Goal: Check status: Check status

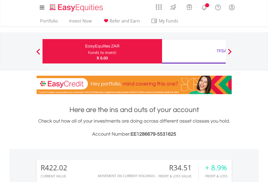
scroll to position [52, 85]
click at [88, 51] on div "Funds to invest:" at bounding box center [102, 52] width 29 height 5
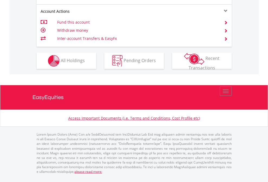
scroll to position [530, 0]
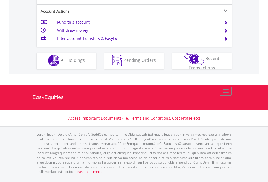
scroll to position [507, 0]
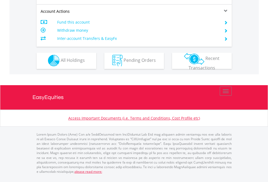
scroll to position [507, 0]
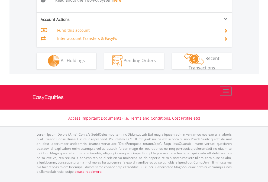
scroll to position [473, 0]
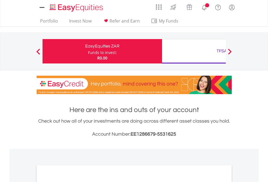
scroll to position [326, 0]
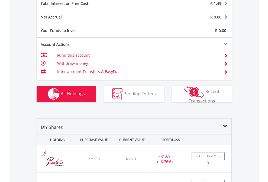
scroll to position [624, 0]
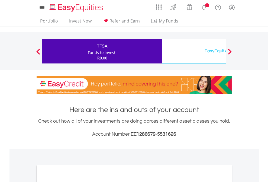
scroll to position [326, 0]
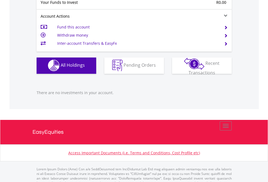
scroll to position [536, 0]
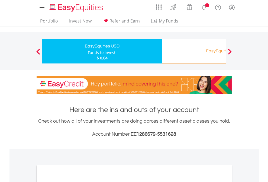
scroll to position [326, 0]
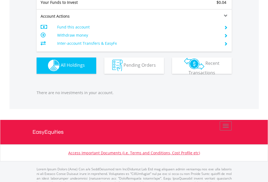
scroll to position [536, 0]
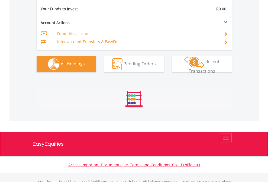
scroll to position [602, 0]
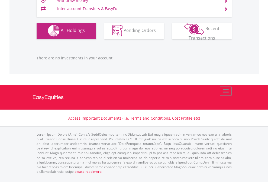
scroll to position [536, 0]
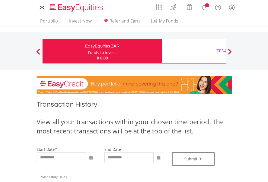
type input "**********"
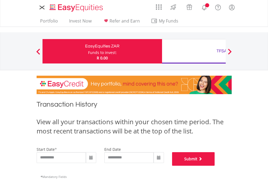
click at [215, 166] on button "Submit" at bounding box center [193, 159] width 43 height 14
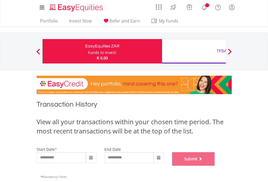
scroll to position [220, 0]
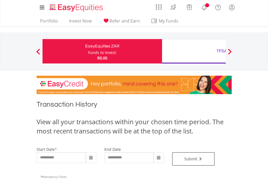
click at [194, 51] on div "TFSA" at bounding box center [221, 51] width 113 height 8
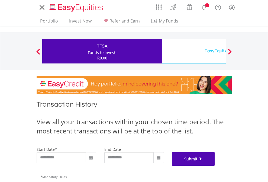
click at [215, 166] on button "Submit" at bounding box center [193, 159] width 43 height 14
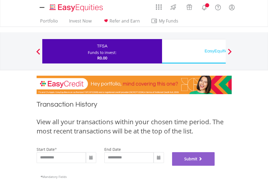
scroll to position [220, 0]
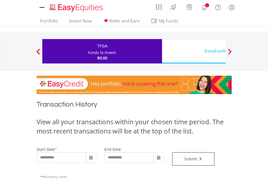
click at [194, 51] on div "EasyEquities USD" at bounding box center [221, 51] width 113 height 8
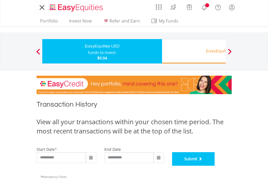
click at [215, 166] on button "Submit" at bounding box center [193, 159] width 43 height 14
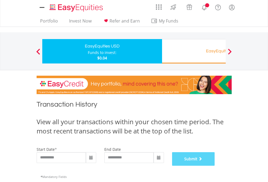
scroll to position [220, 0]
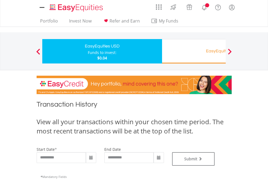
click at [194, 51] on div "EasyEquities RA" at bounding box center [221, 51] width 113 height 8
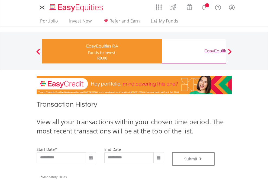
type input "**********"
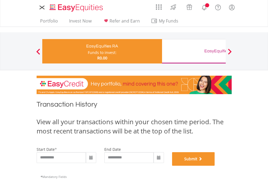
click button "Submit"
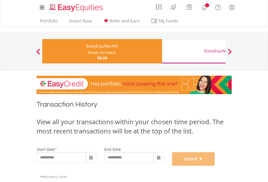
scroll to position [220, 0]
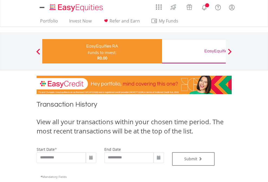
click at [194, 51] on div "EasyEquities GBP" at bounding box center [221, 51] width 113 height 8
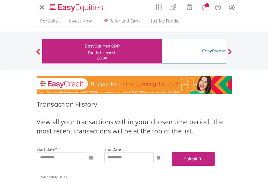
click at [215, 166] on button "Submit" at bounding box center [193, 159] width 43 height 14
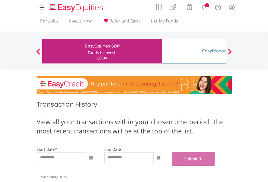
scroll to position [220, 0]
